Goal: Information Seeking & Learning: Learn about a topic

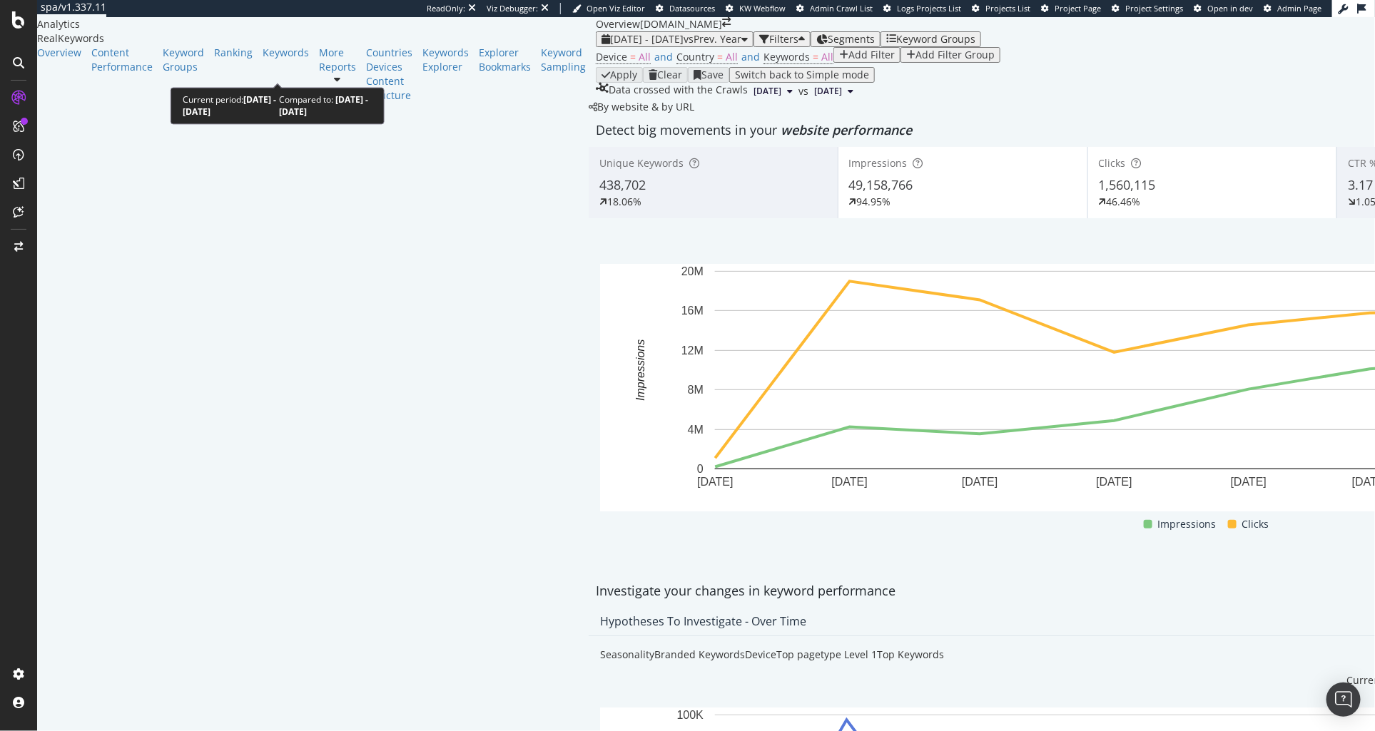
click at [741, 44] on icon "button" at bounding box center [744, 39] width 6 height 10
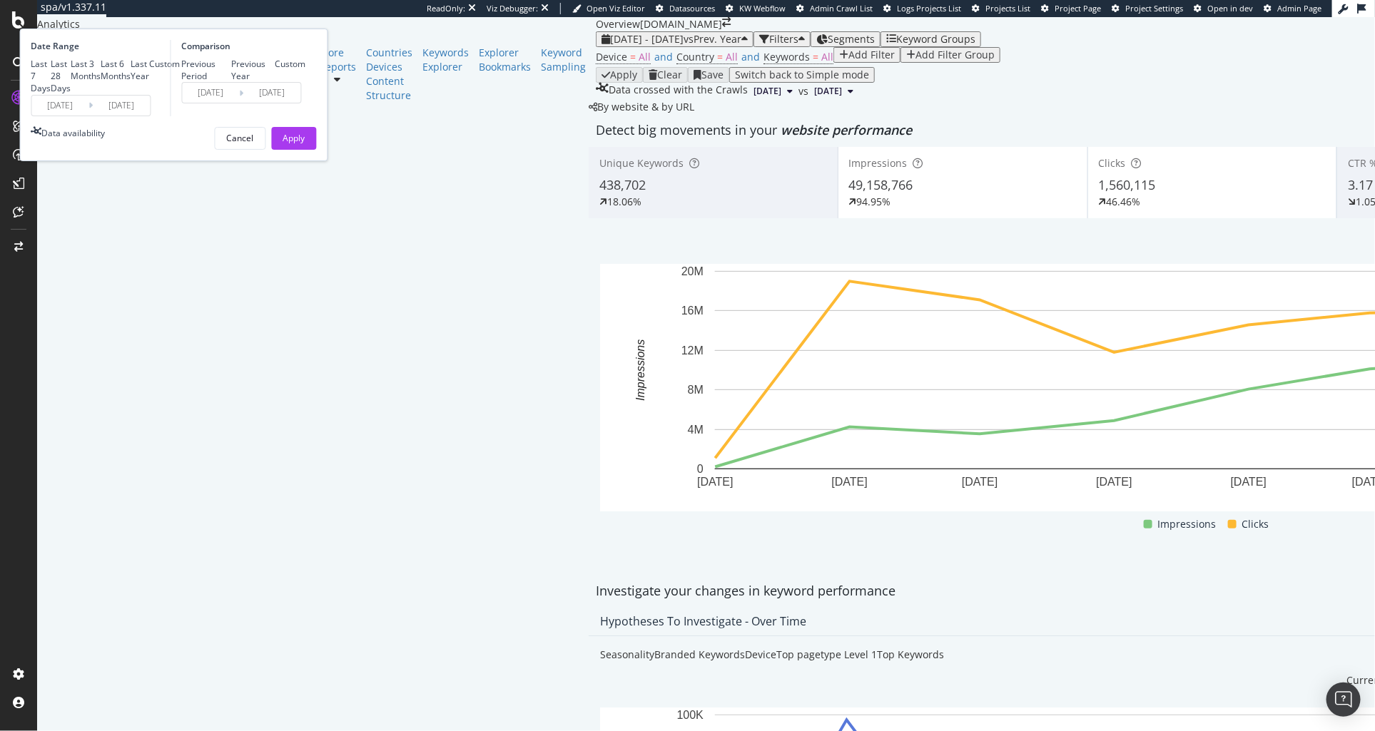
click at [151, 116] on input "[DATE]" at bounding box center [121, 106] width 57 height 20
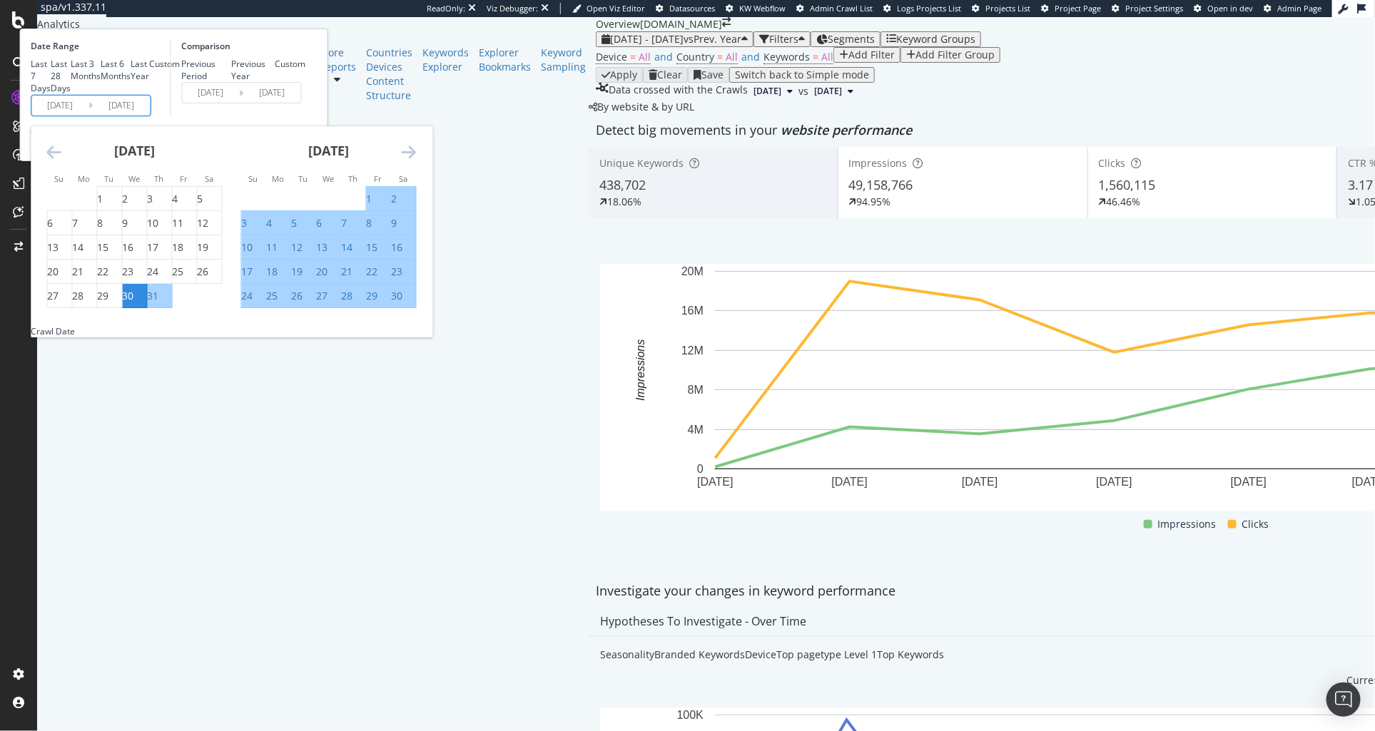
click at [417, 161] on icon "Move forward to switch to the next month." at bounding box center [409, 151] width 15 height 17
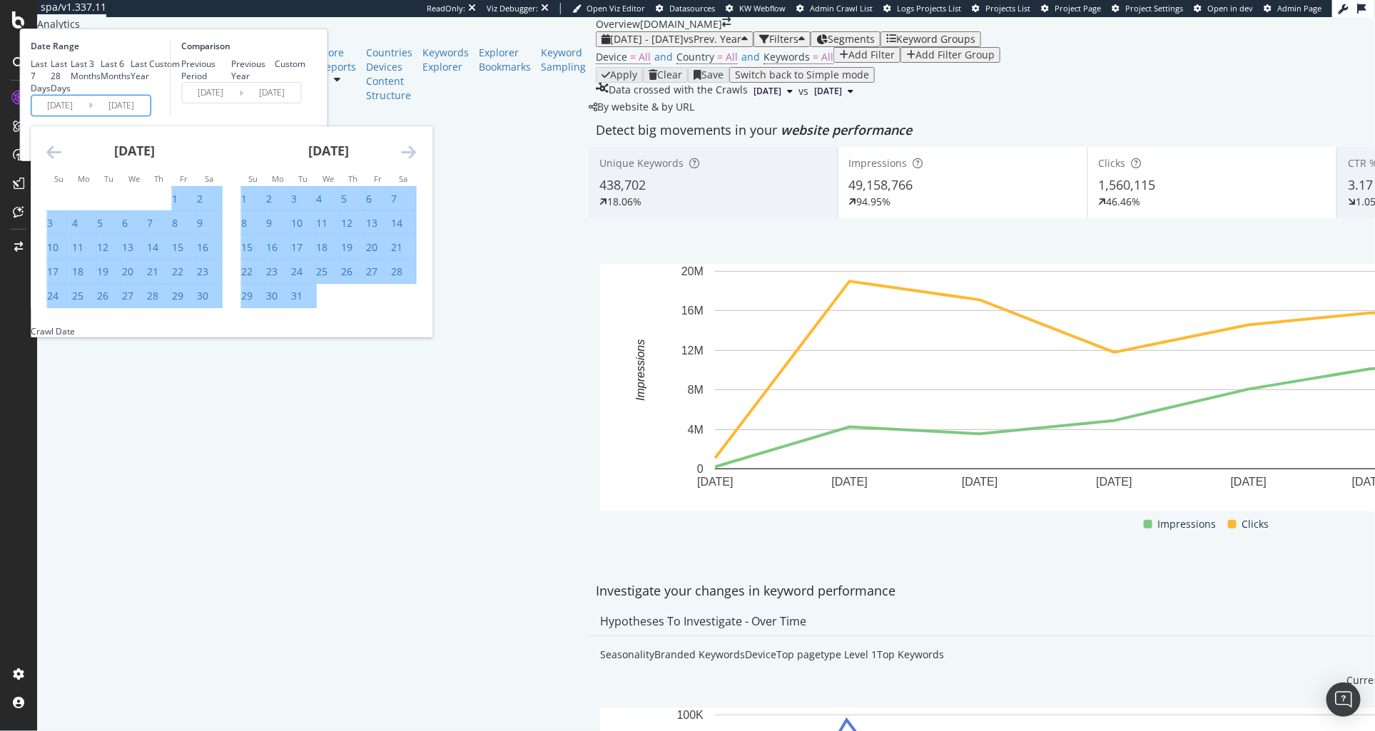
click at [417, 161] on icon "Move forward to switch to the next month." at bounding box center [409, 151] width 15 height 17
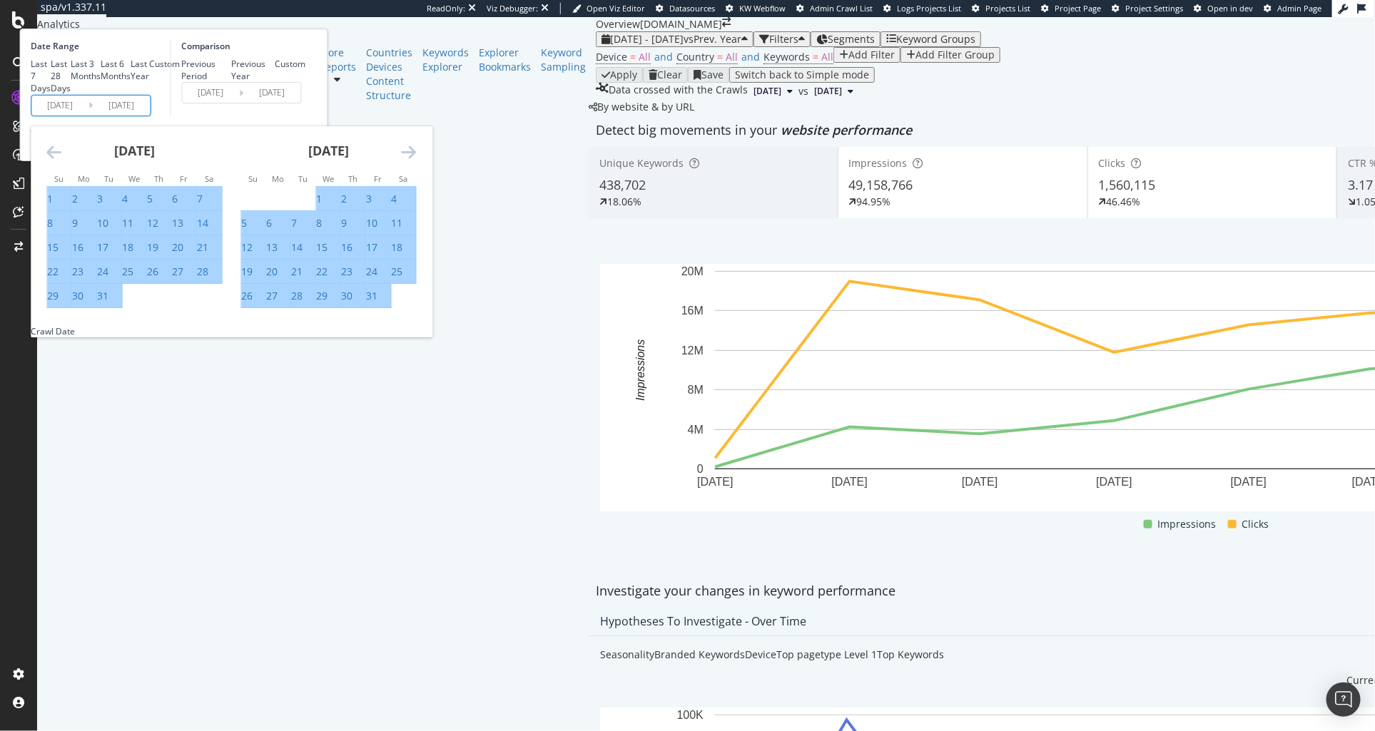
click at [417, 161] on icon "Move forward to switch to the next month." at bounding box center [409, 151] width 15 height 17
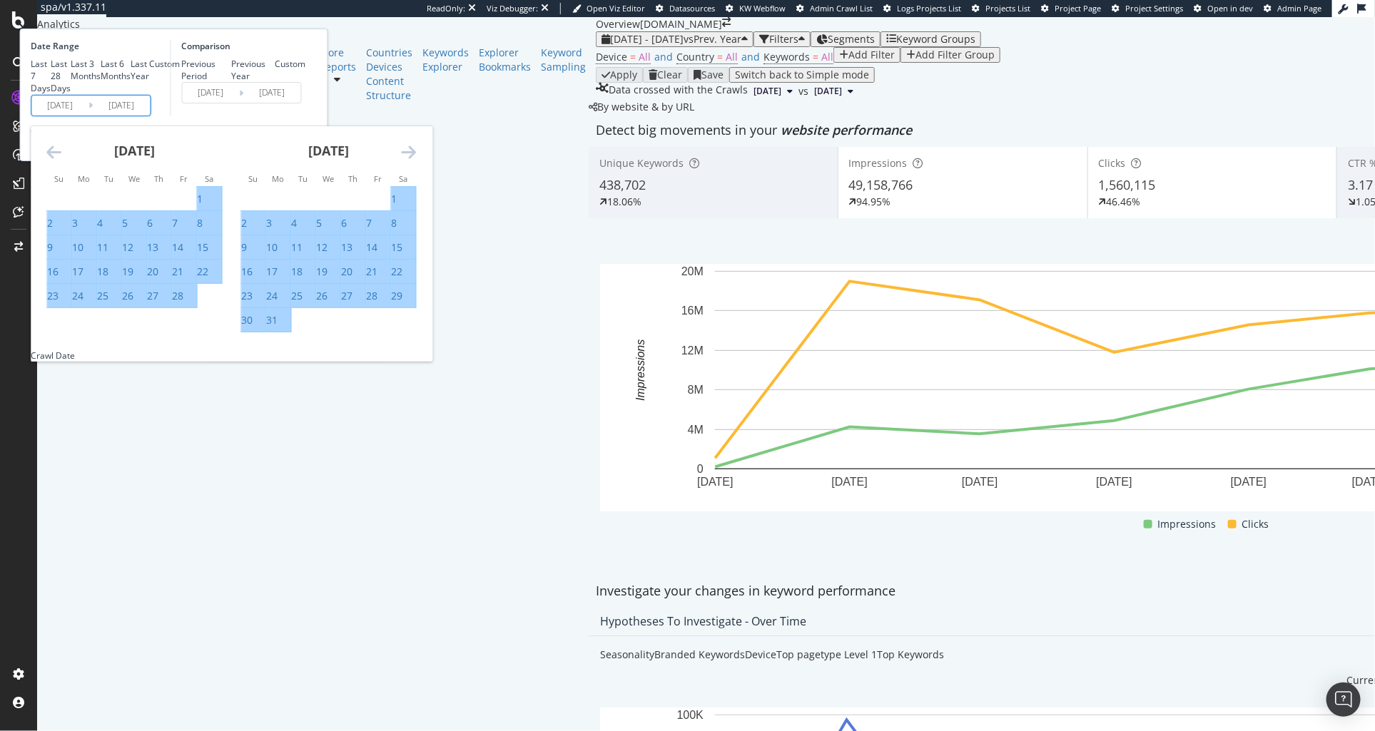
click at [417, 161] on icon "Move forward to switch to the next month." at bounding box center [409, 151] width 15 height 17
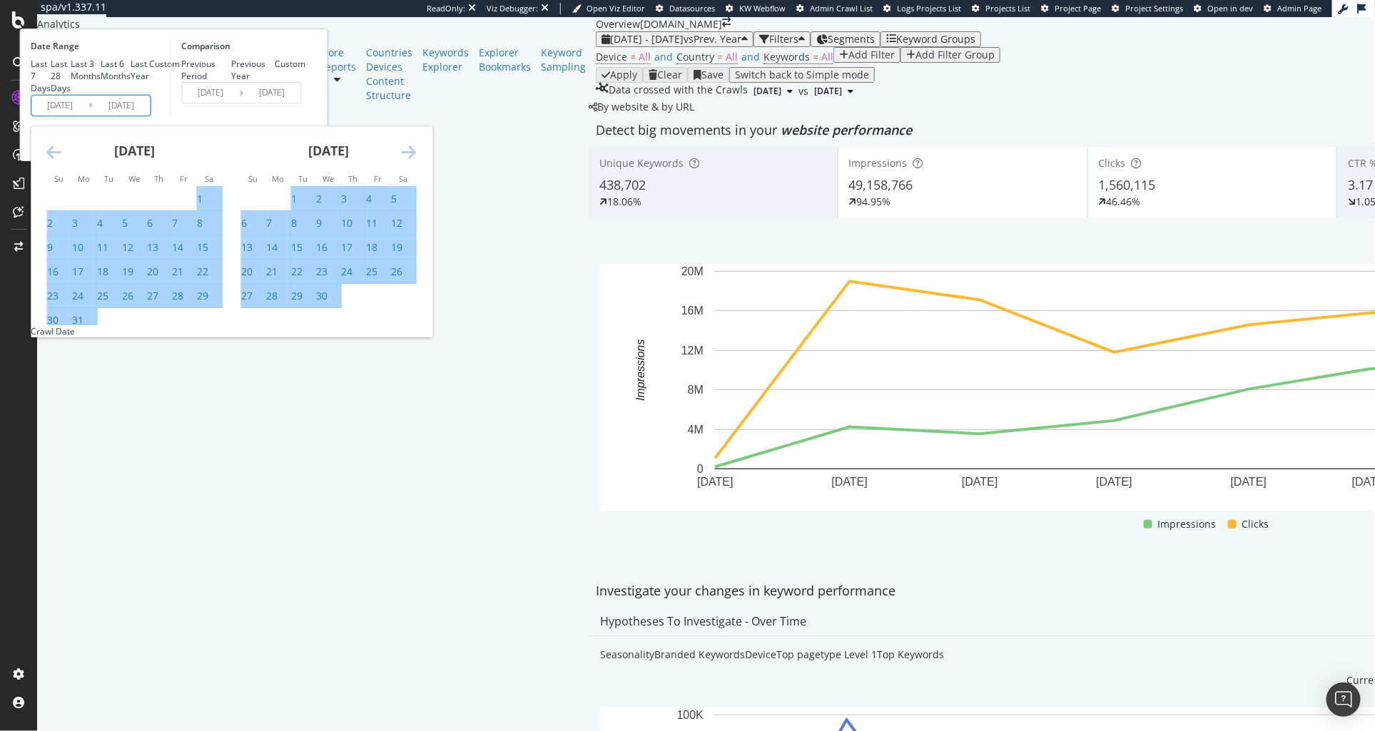
click at [417, 161] on icon "Move forward to switch to the next month." at bounding box center [409, 151] width 15 height 17
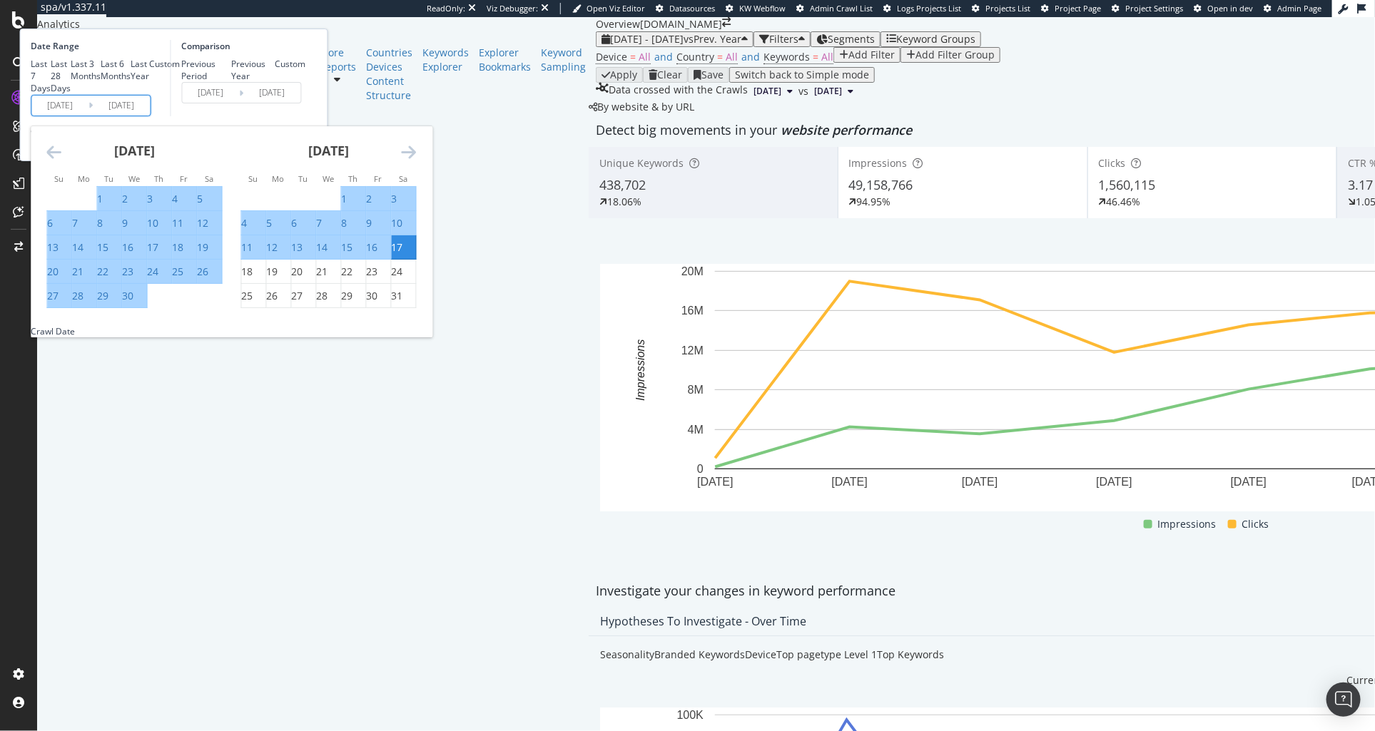
click at [417, 161] on icon "Move forward to switch to the next month." at bounding box center [409, 151] width 15 height 17
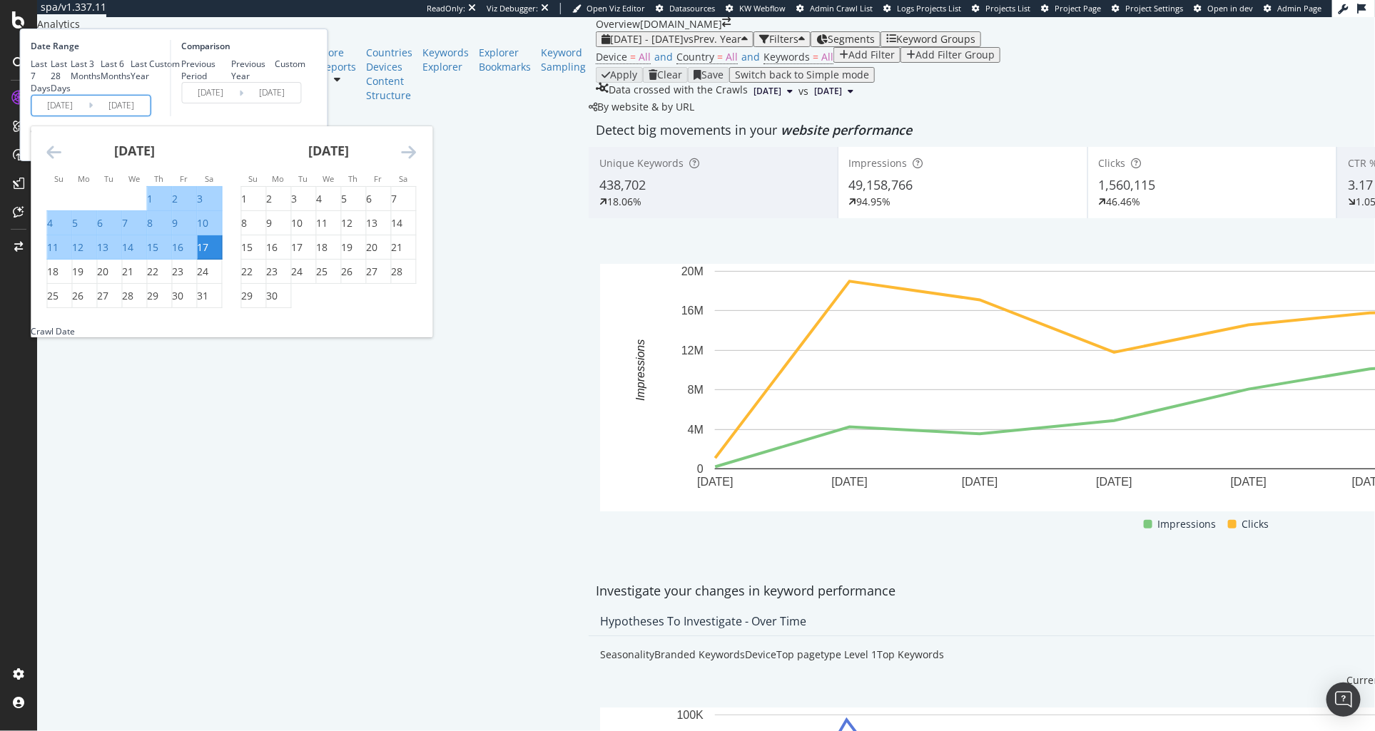
click at [426, 279] on div "[DATE] 1 2 3 4 5 6 7 8 9 10 11 12 13 14 15 16 17 18 19 20 21 22 23 24 25 26 27 …" at bounding box center [329, 217] width 194 height 183
click at [417, 161] on icon "Move forward to switch to the next month." at bounding box center [409, 151] width 15 height 17
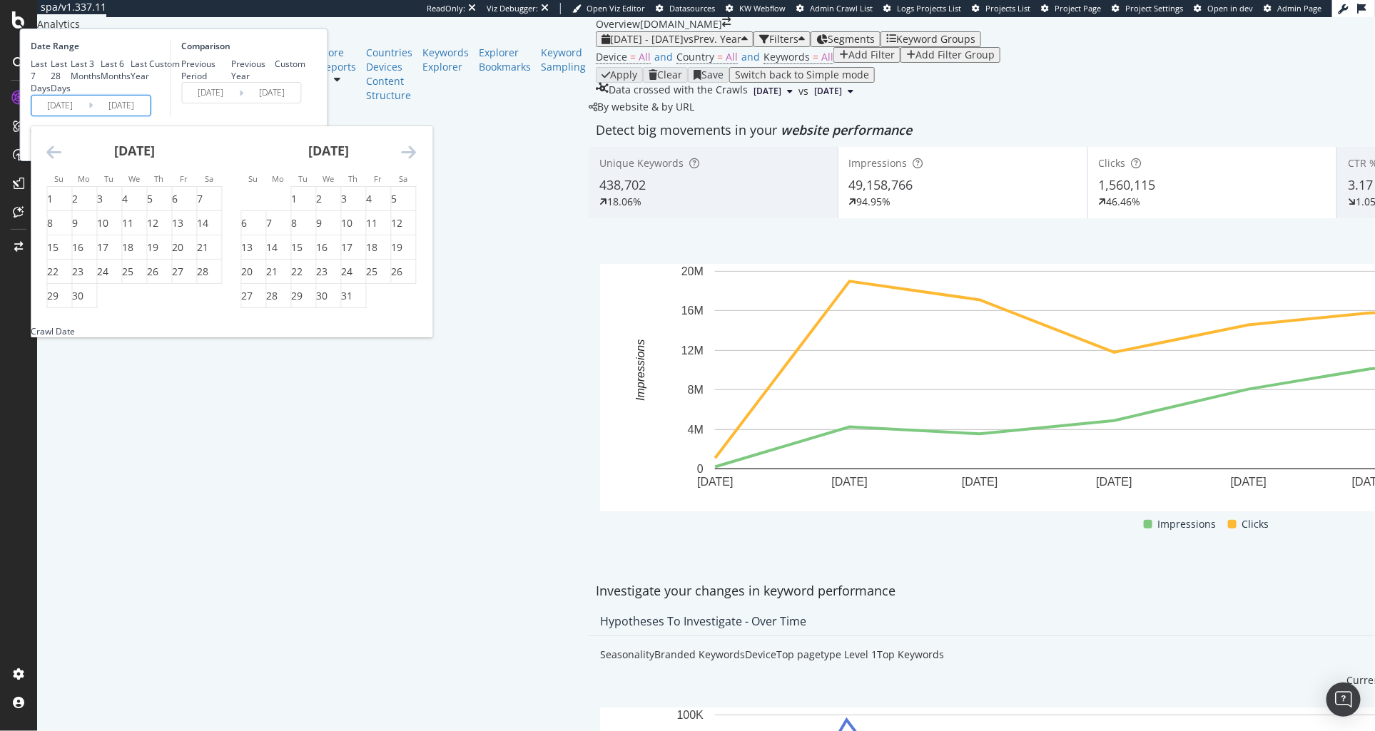
click at [417, 161] on icon "Move forward to switch to the next month." at bounding box center [409, 151] width 15 height 17
click at [209, 303] on div "30" at bounding box center [203, 296] width 11 height 14
type input "[DATE]"
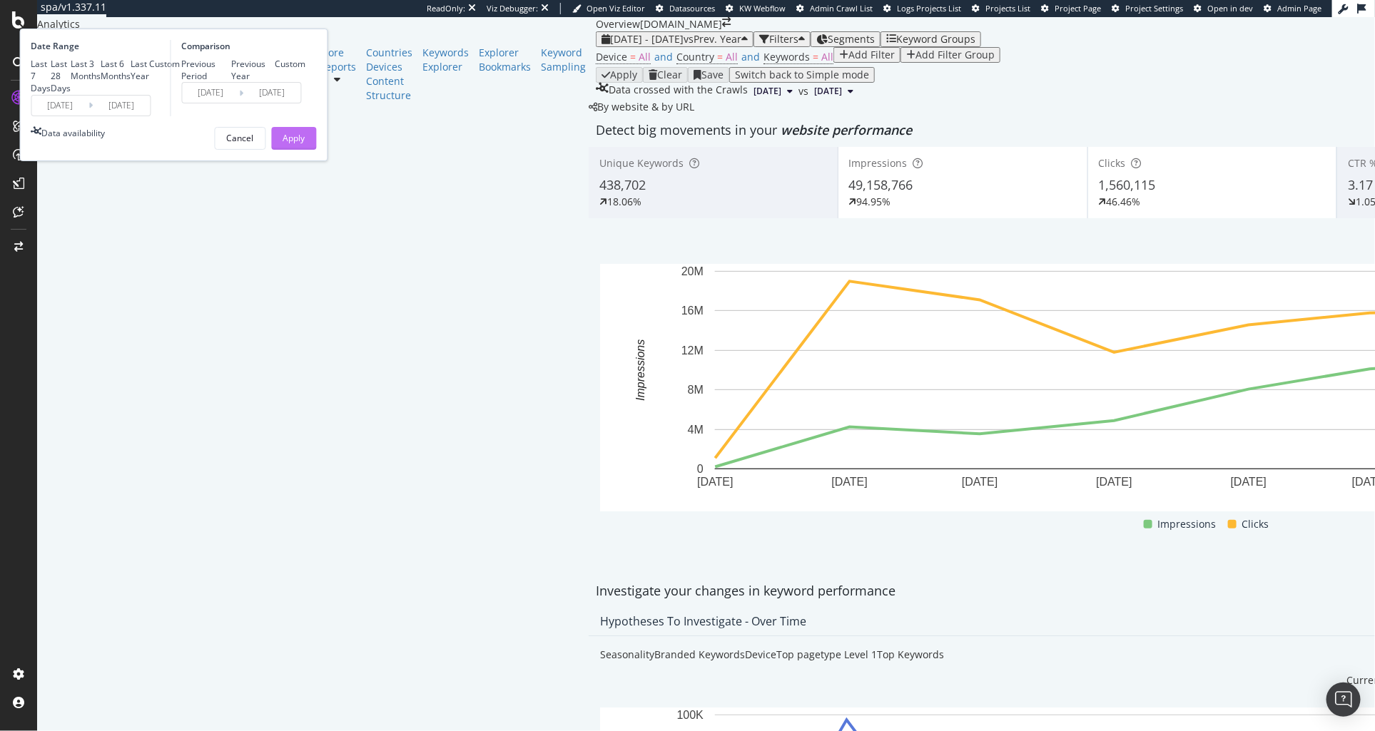
click at [305, 144] on div "Apply" at bounding box center [294, 138] width 22 height 12
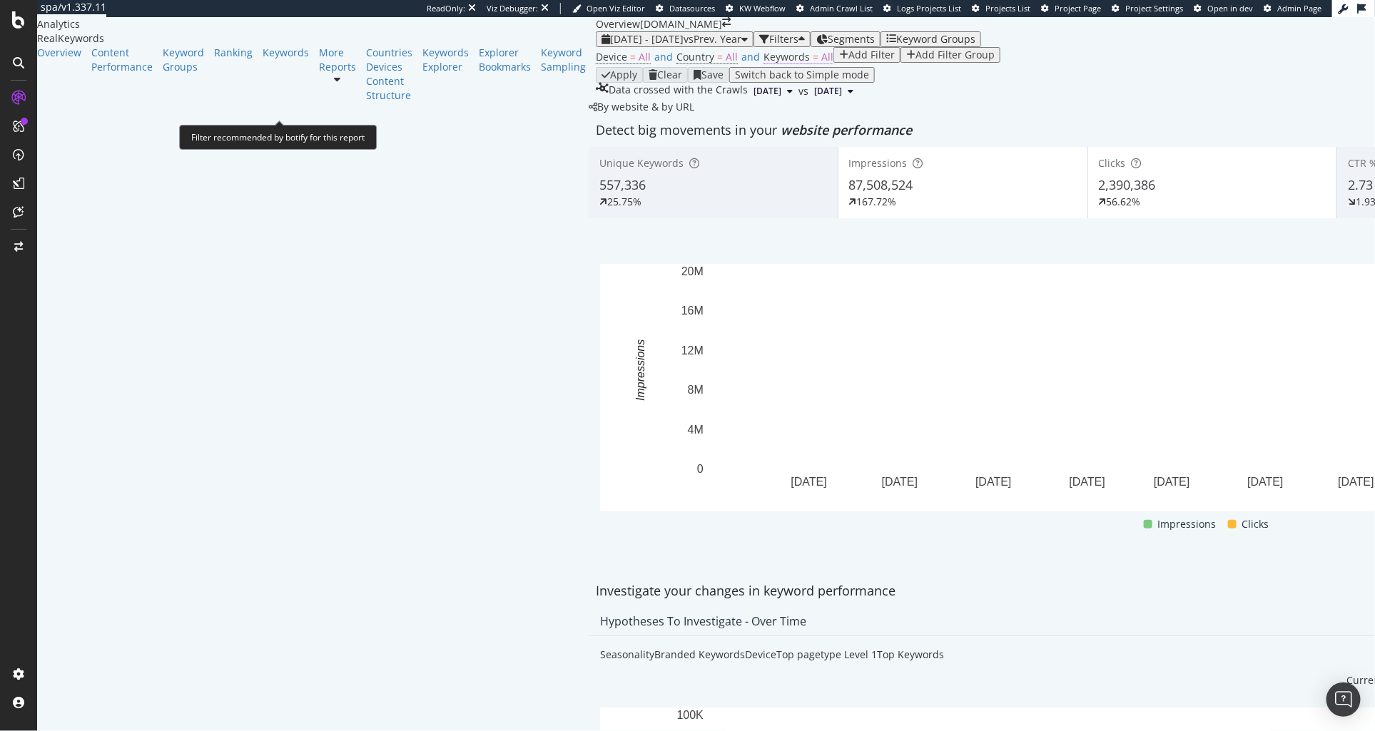
click at [763, 63] on span "Keywords" at bounding box center [786, 57] width 46 height 14
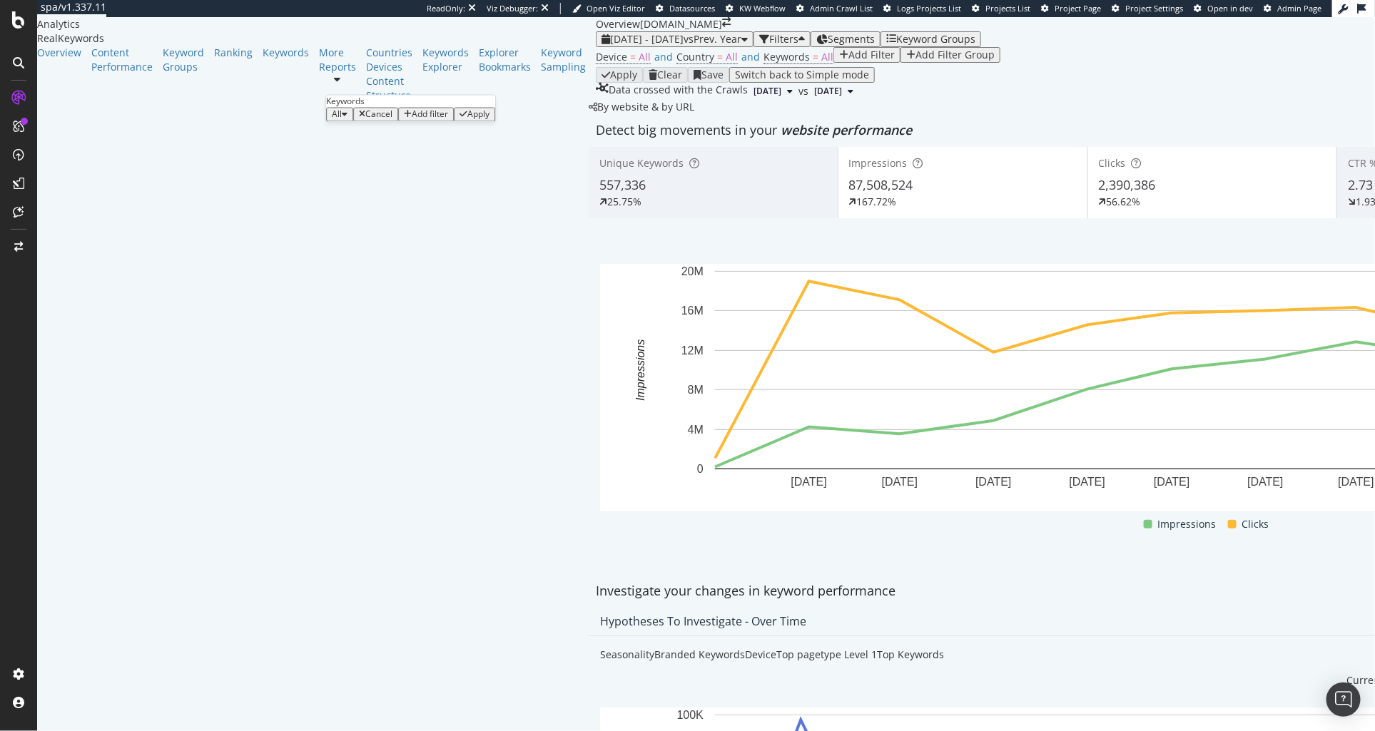
click at [347, 119] on div "button" at bounding box center [345, 115] width 6 height 9
click at [371, 169] on span "Non-Branded" at bounding box center [423, 171] width 146 height 13
click at [511, 120] on div "Apply" at bounding box center [522, 115] width 22 height 10
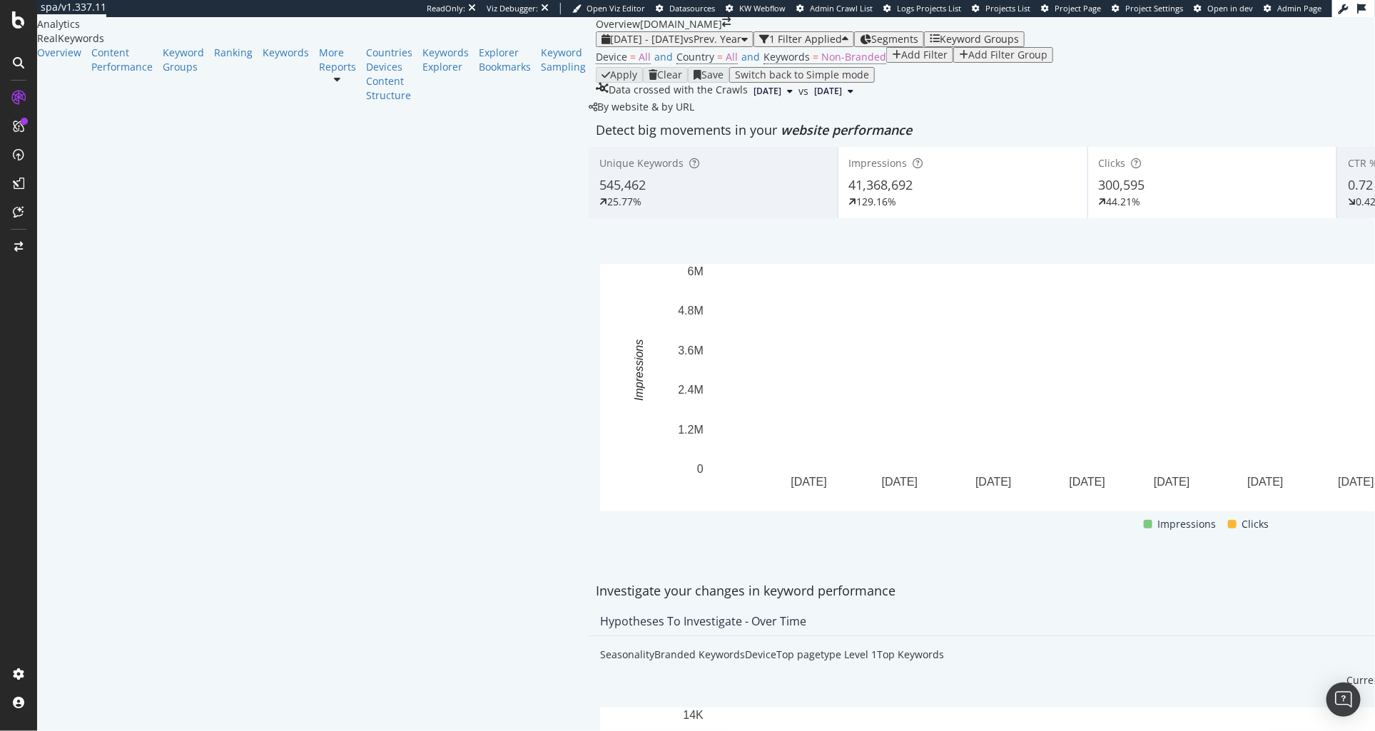
click at [614, 67] on div "Device = All and Country = All and Keywords = Non-Branded Add Filter Add Filter…" at bounding box center [1212, 57] width 1232 height 20
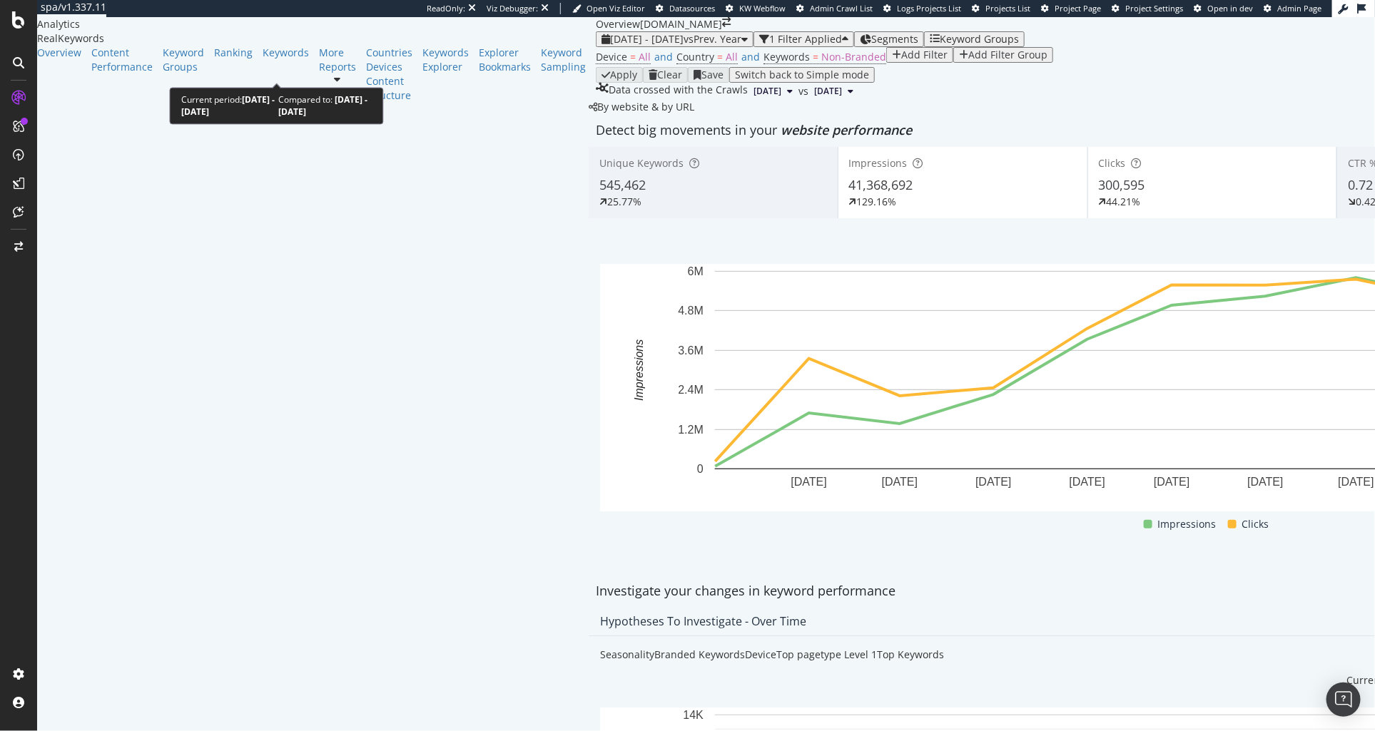
click at [610, 46] on span "[DATE] - [DATE]" at bounding box center [646, 39] width 73 height 14
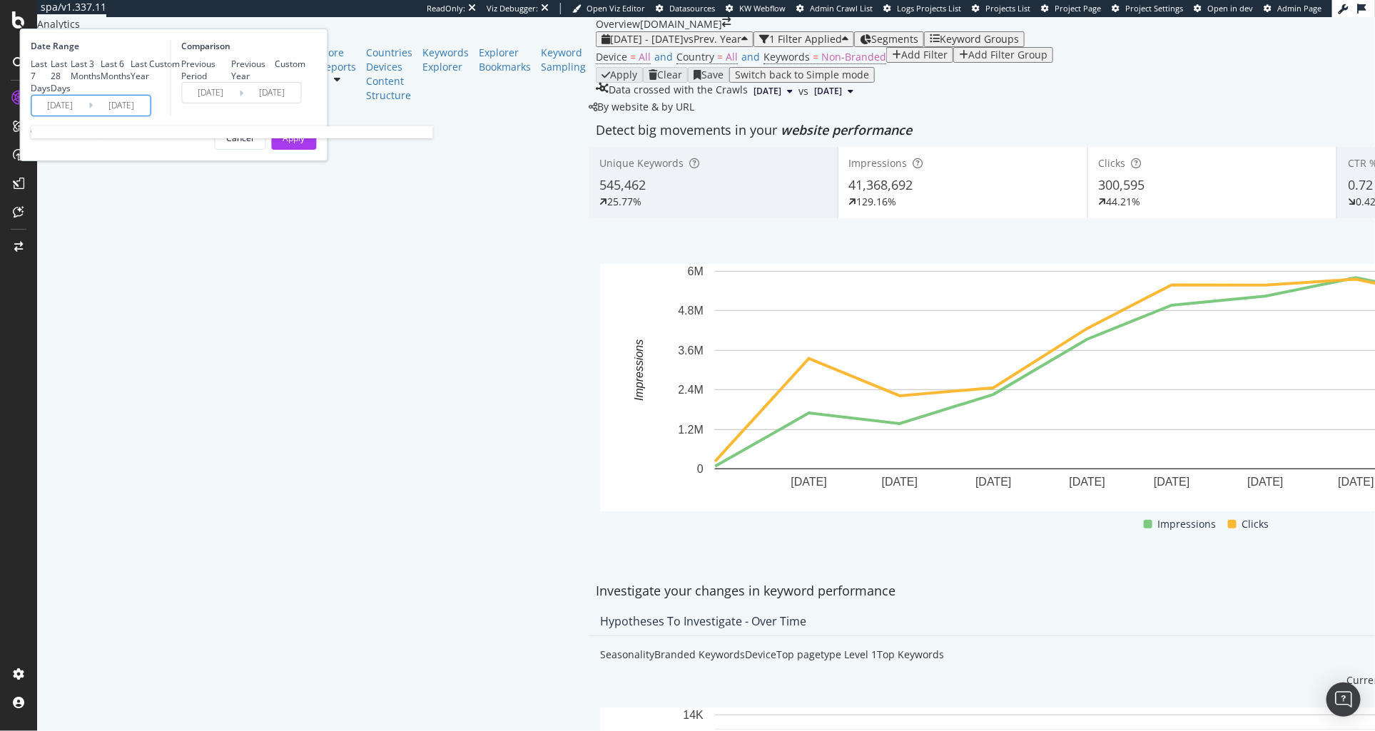
click at [89, 116] on input "[DATE]" at bounding box center [60, 106] width 57 height 20
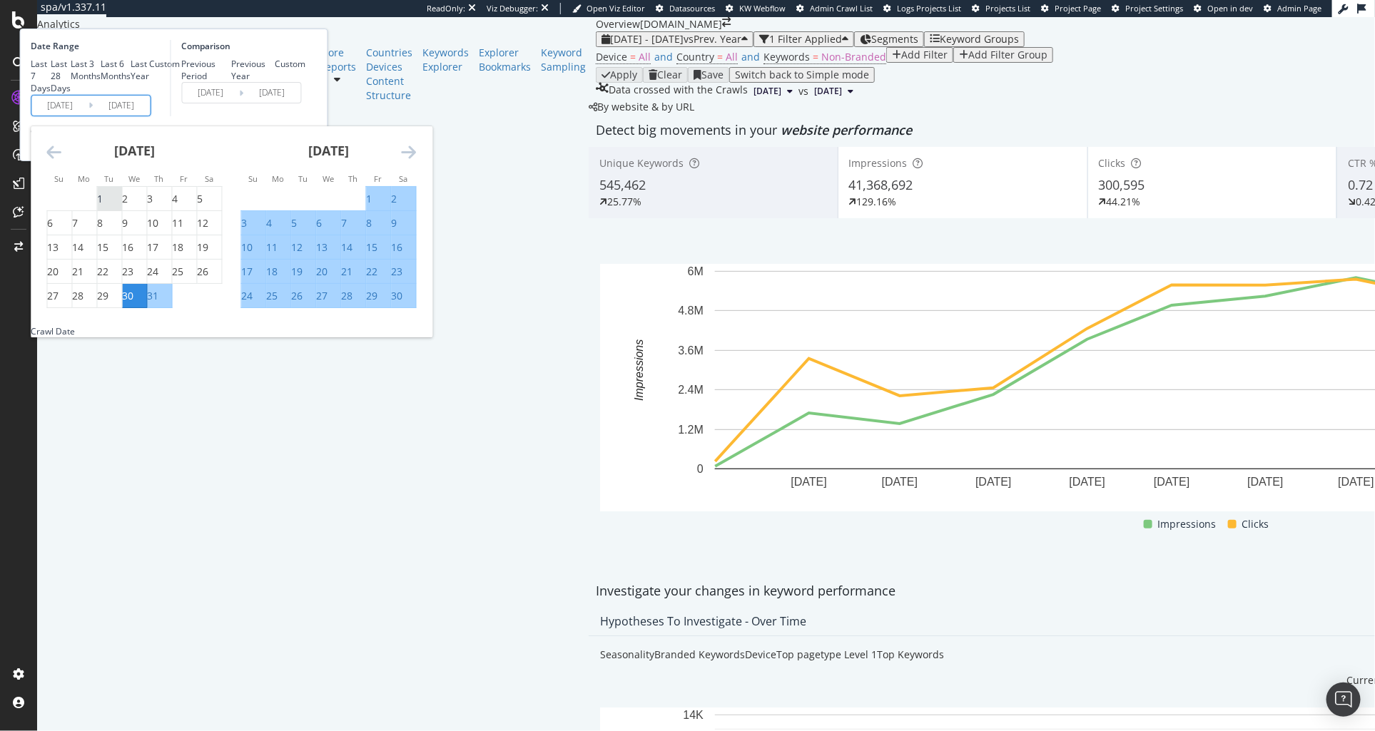
click at [122, 206] on div "1" at bounding box center [110, 199] width 24 height 14
type input "[DATE]"
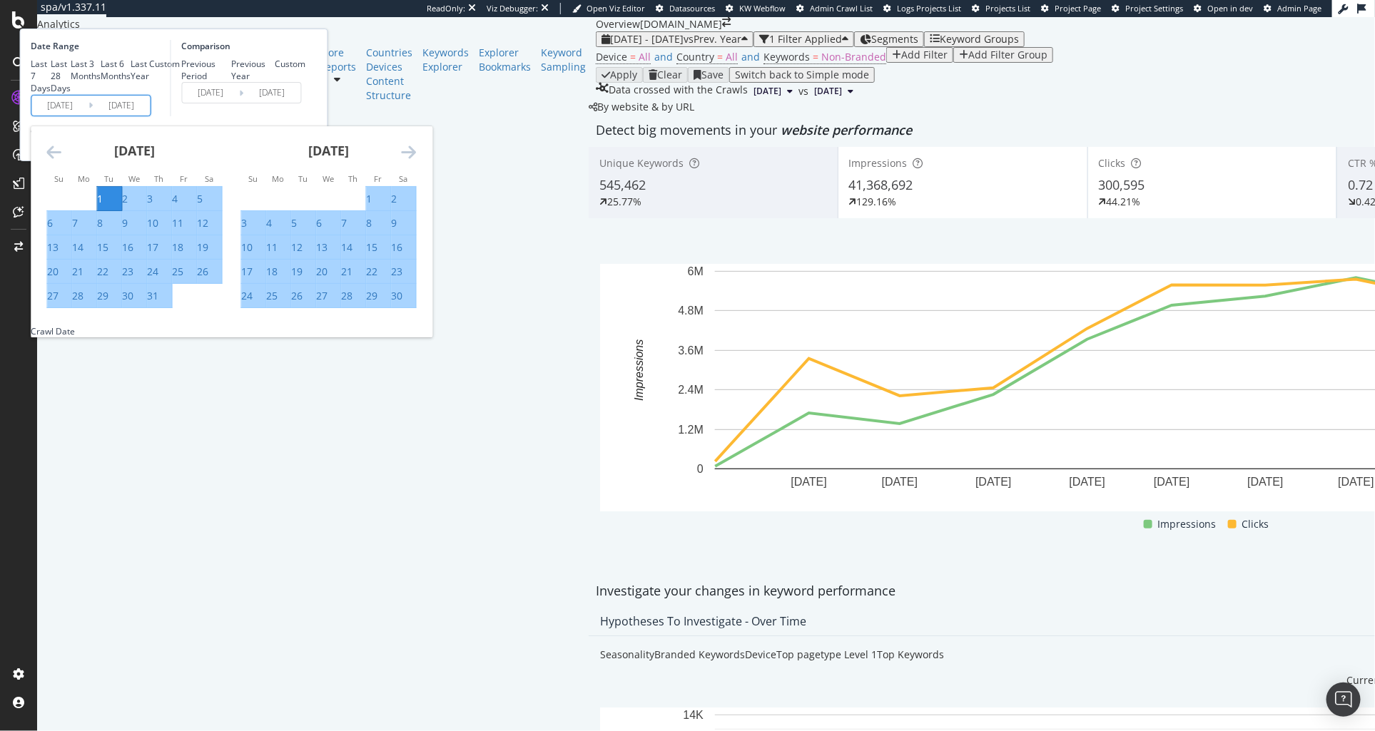
click at [306, 116] on div "Comparison Previous Period Previous Year Custom [DATE] Navigate forward to inte…" at bounding box center [239, 78] width 136 height 76
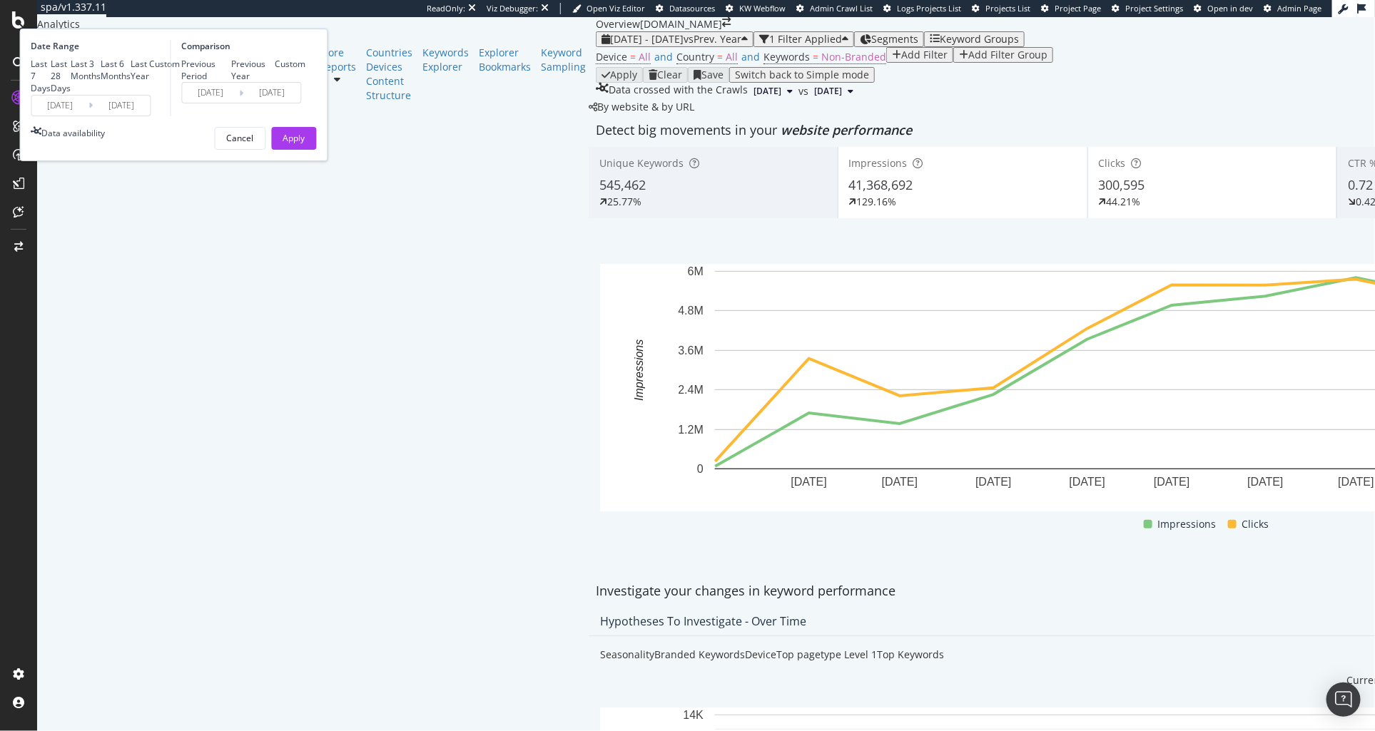
click at [151, 116] on input "[DATE]" at bounding box center [121, 106] width 57 height 20
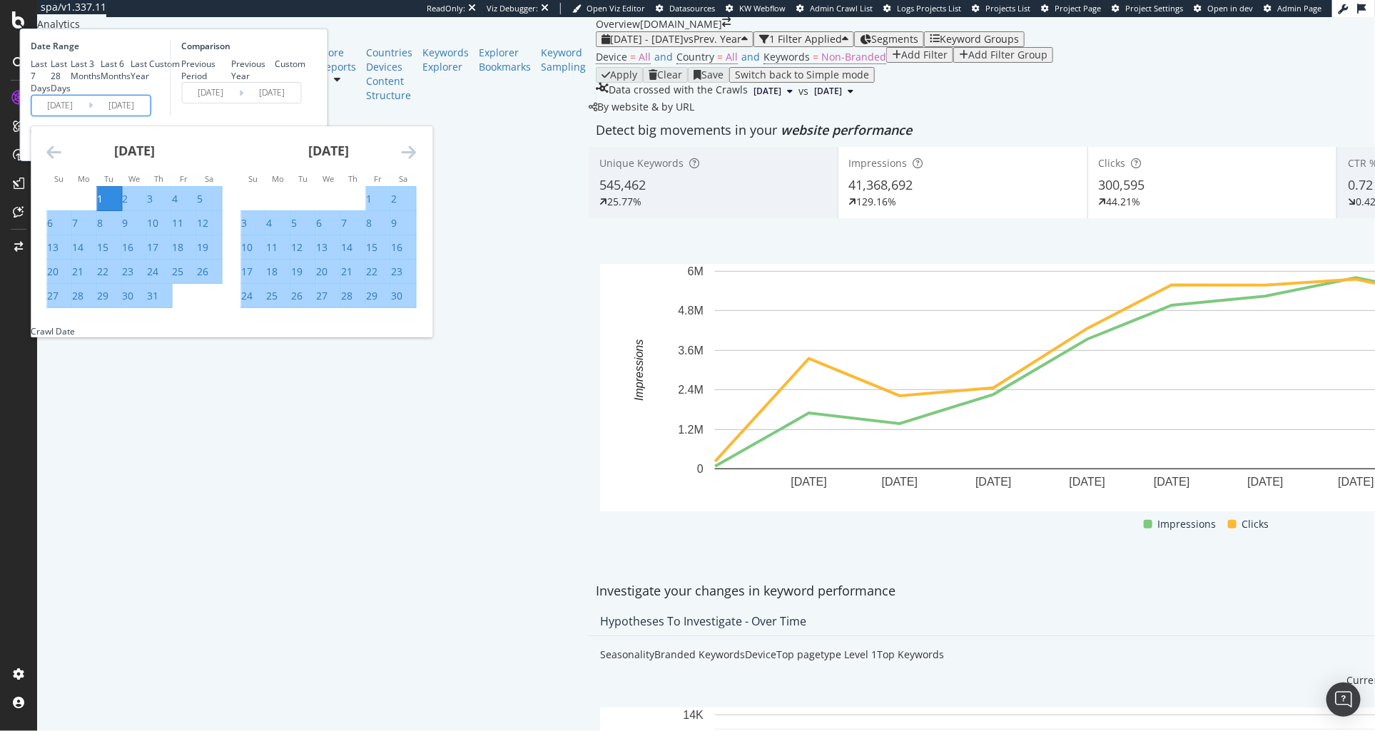
click at [306, 116] on div "Comparison Previous Period Previous Year Custom [DATE] Navigate forward to inte…" at bounding box center [239, 78] width 136 height 76
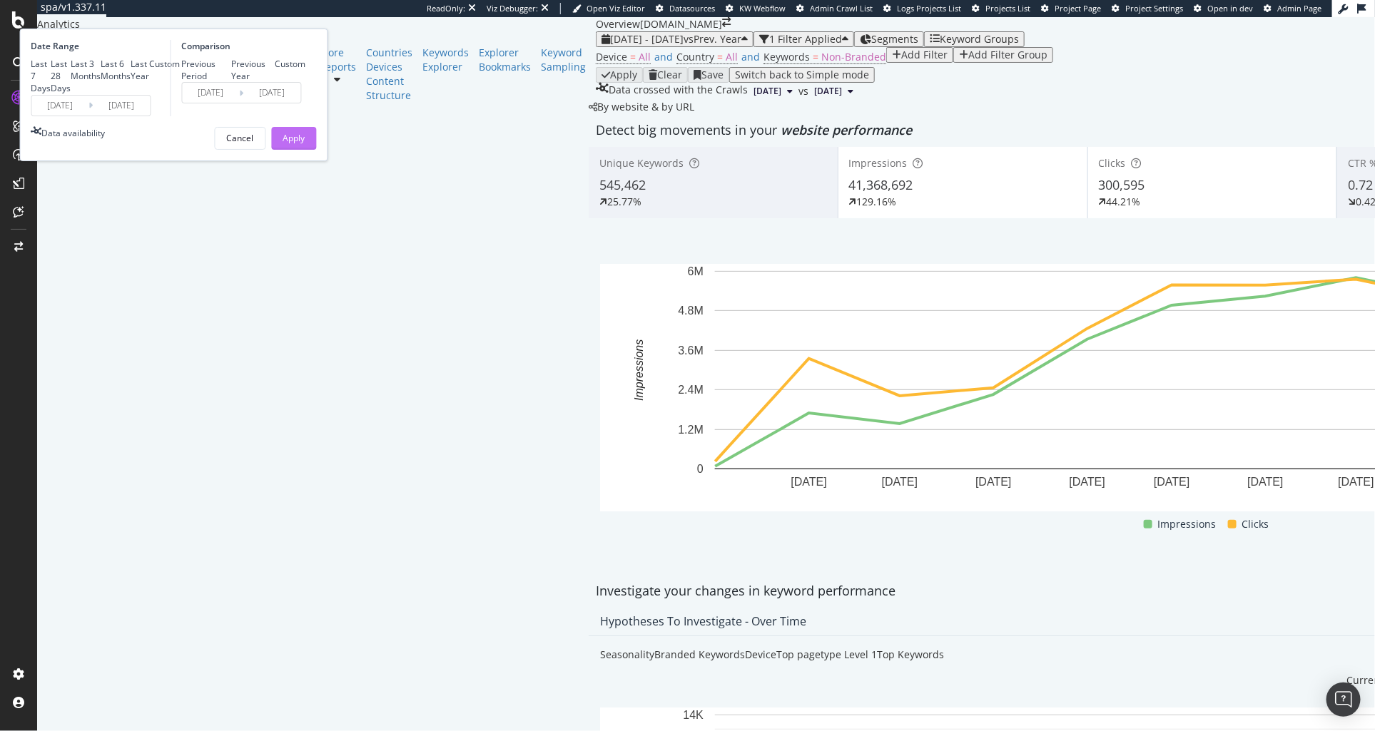
click at [305, 149] on div "Apply" at bounding box center [294, 138] width 22 height 21
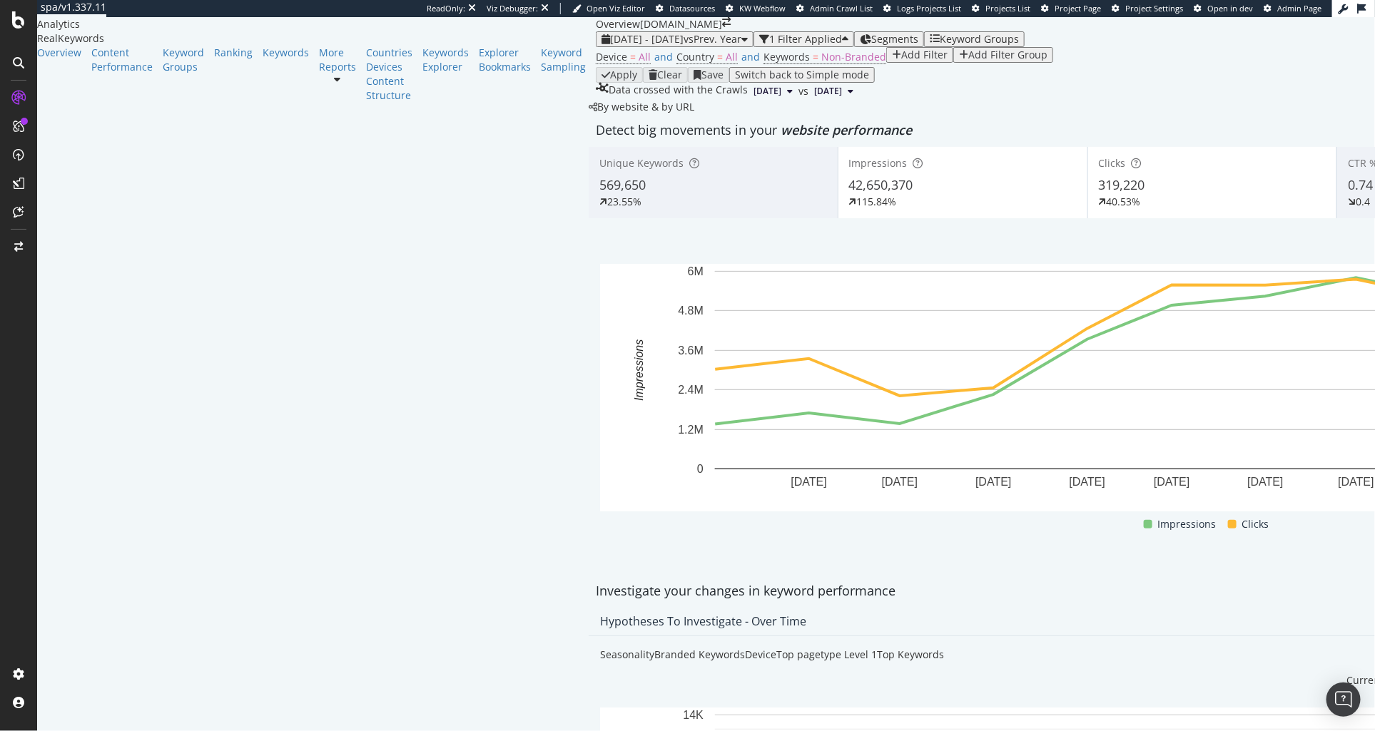
click at [871, 46] on span "Segments" at bounding box center [894, 39] width 47 height 14
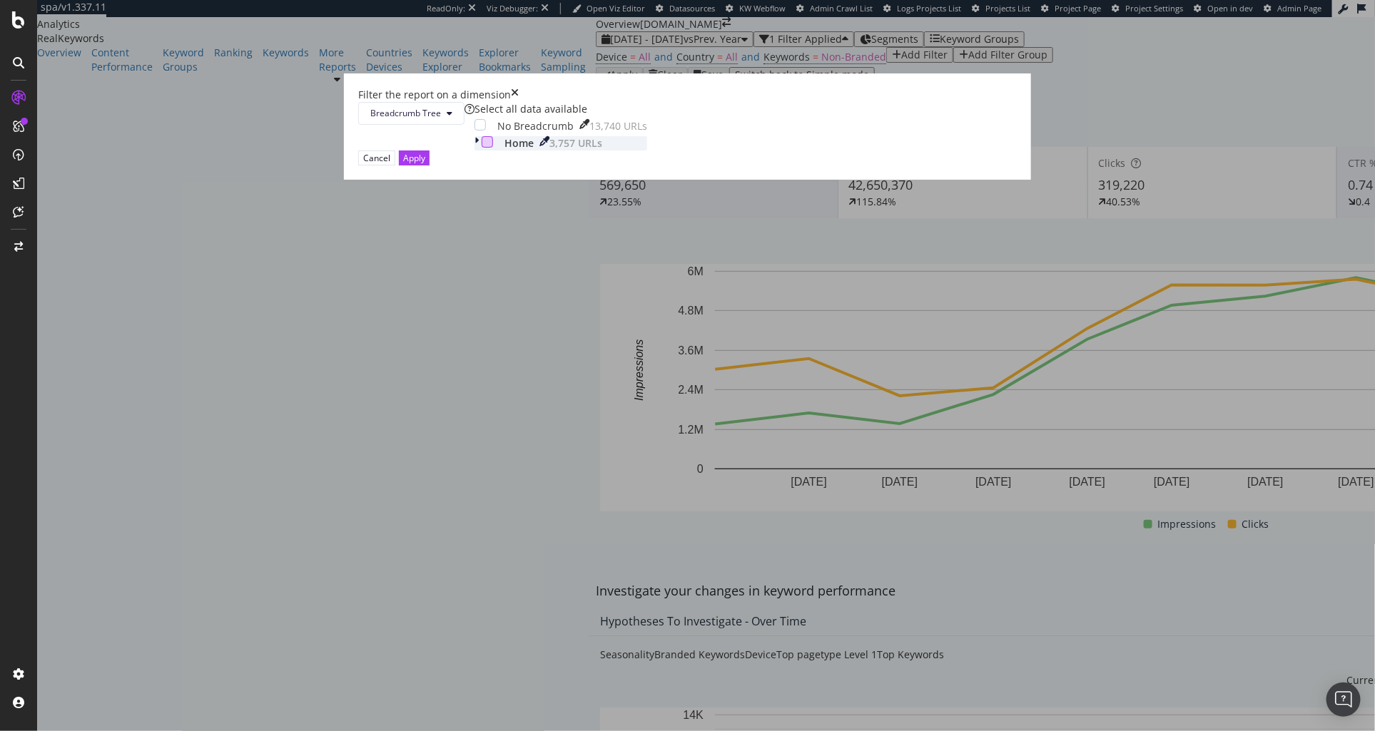
click at [493, 148] on div "modal" at bounding box center [487, 141] width 11 height 11
click at [479, 151] on icon "modal" at bounding box center [476, 143] width 4 height 14
click at [492, 146] on icon "modal" at bounding box center [488, 141] width 6 height 7
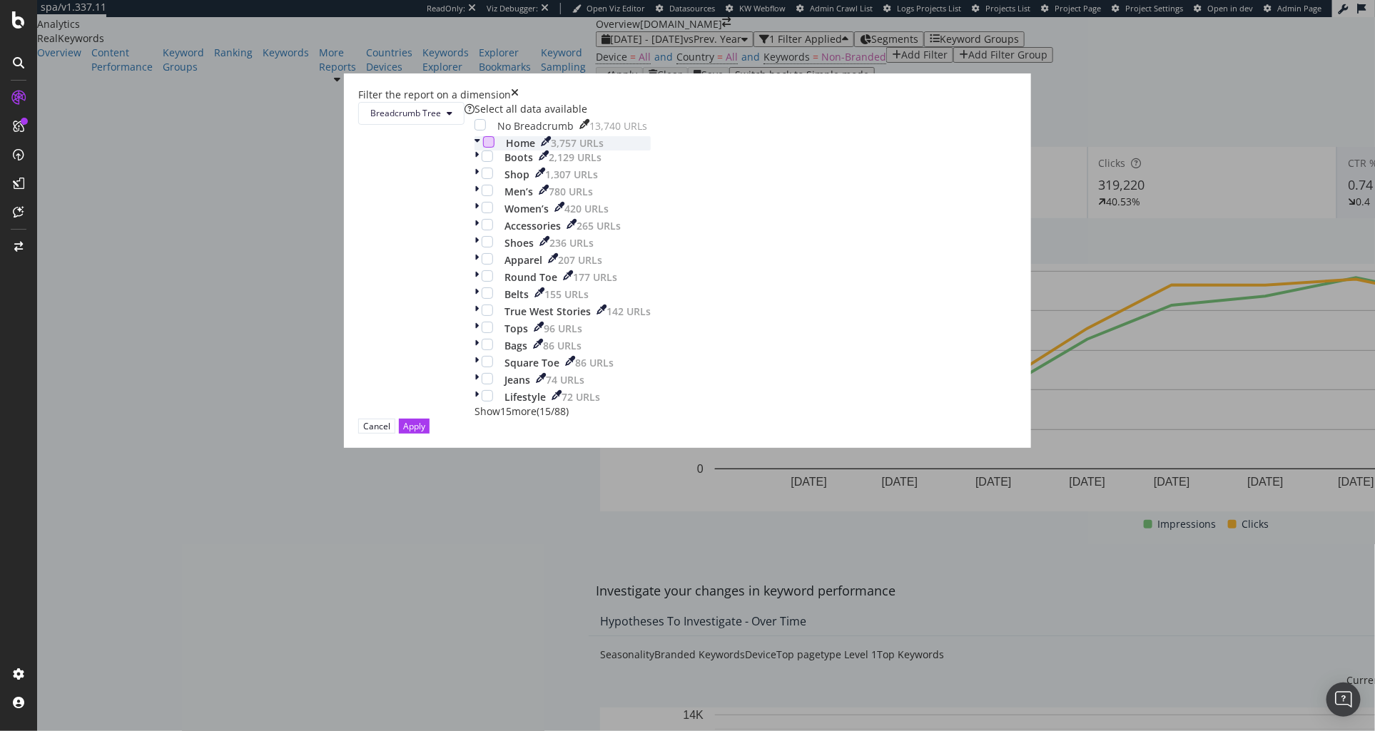
scroll to position [25, 0]
click at [479, 165] on icon "modal" at bounding box center [476, 158] width 4 height 14
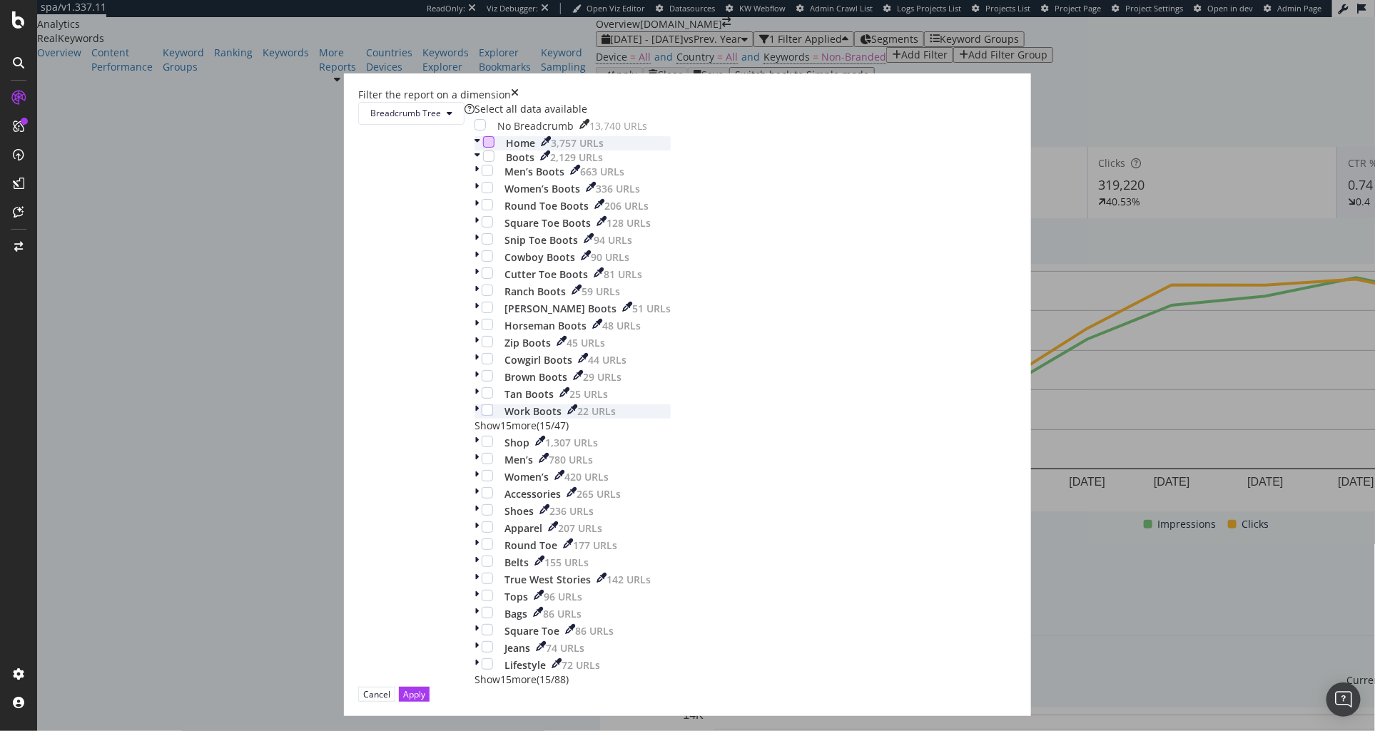
scroll to position [0, 0]
click at [494, 162] on div "modal" at bounding box center [488, 156] width 11 height 11
click at [811, 687] on div "Cancel Apply" at bounding box center [687, 694] width 659 height 15
click at [425, 688] on div "Apply" at bounding box center [414, 694] width 22 height 12
